Goal: Transaction & Acquisition: Purchase product/service

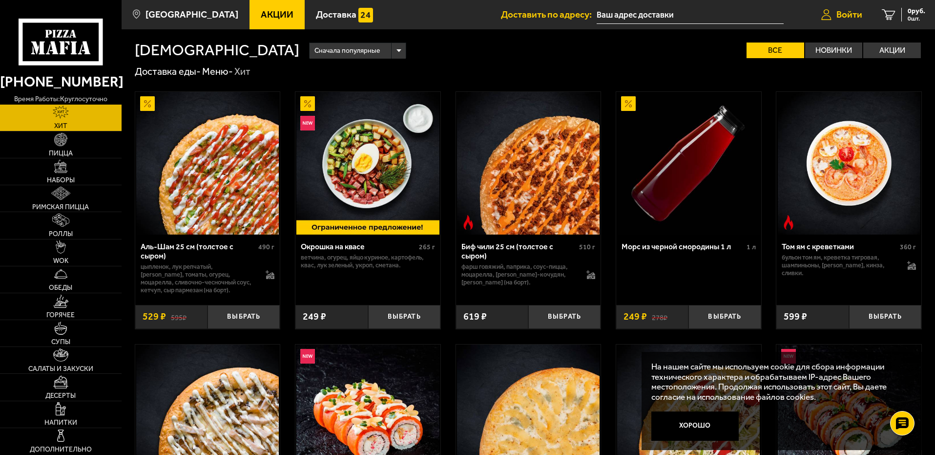
click at [839, 13] on span "Войти" at bounding box center [849, 14] width 26 height 9
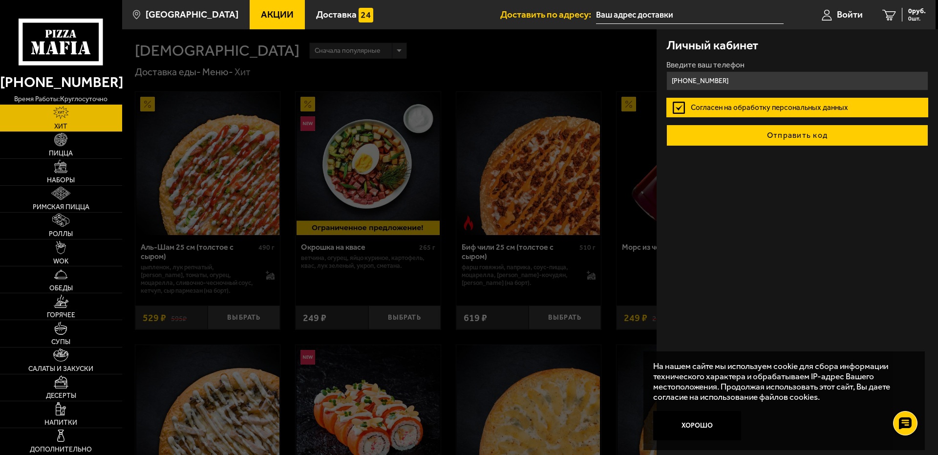
type input "[PHONE_NUMBER]"
click at [785, 134] on button "Отправить код" at bounding box center [797, 135] width 262 height 21
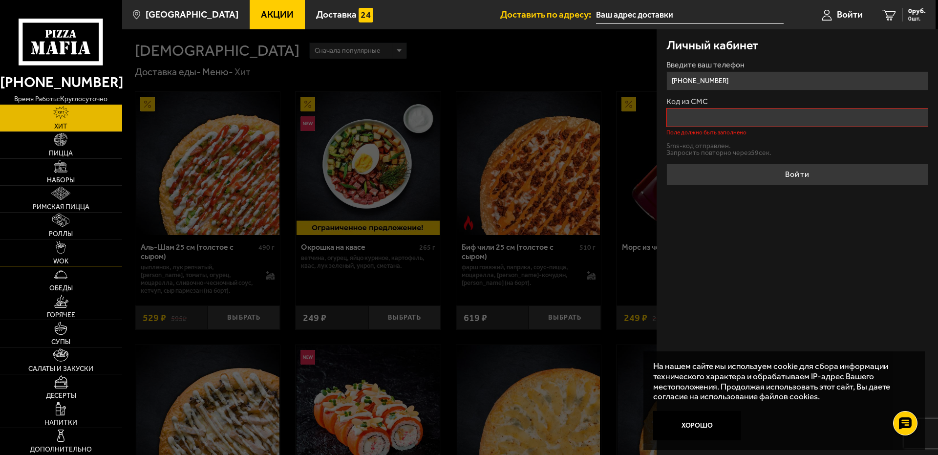
click at [84, 265] on link "WOK" at bounding box center [61, 252] width 122 height 26
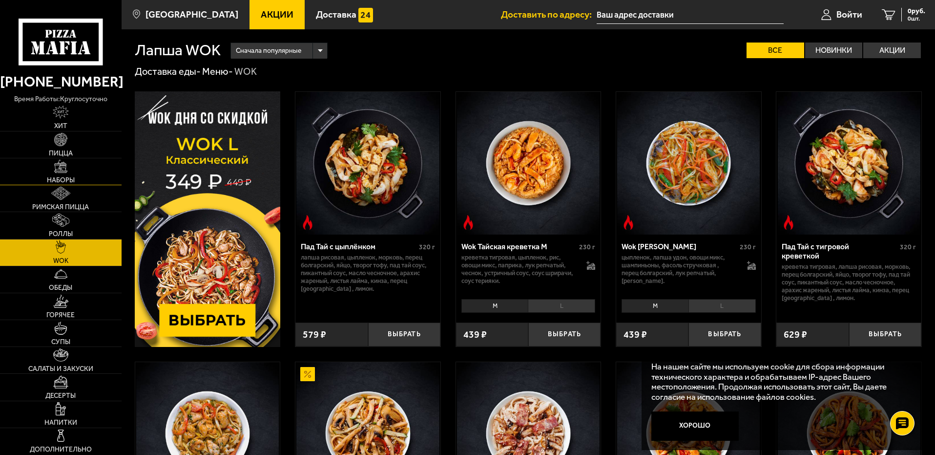
click at [75, 176] on link "Наборы" at bounding box center [61, 171] width 122 height 26
